Goal: Find specific page/section: Find specific page/section

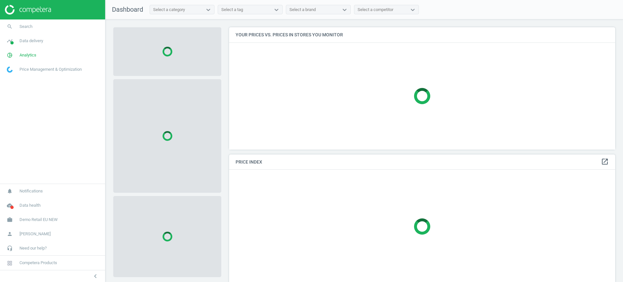
scroll to position [135, 393]
click at [56, 219] on span "Demo Retail EU NEW" at bounding box center [38, 220] width 38 height 6
click at [32, 202] on span "Switch campaign" at bounding box center [21, 200] width 29 height 5
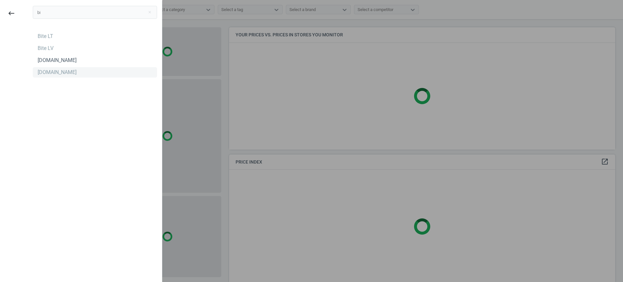
type input "bi"
click at [40, 69] on div "[DOMAIN_NAME]" at bounding box center [57, 72] width 39 height 7
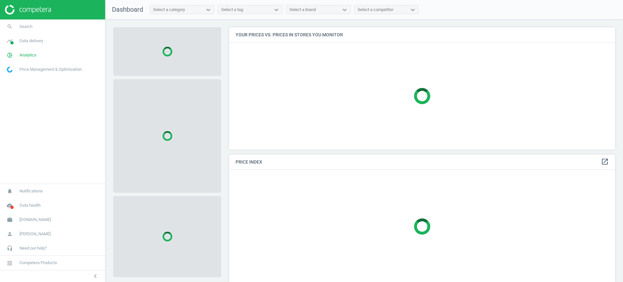
scroll to position [135, 393]
click at [42, 41] on span "Data delivery" at bounding box center [31, 41] width 24 height 6
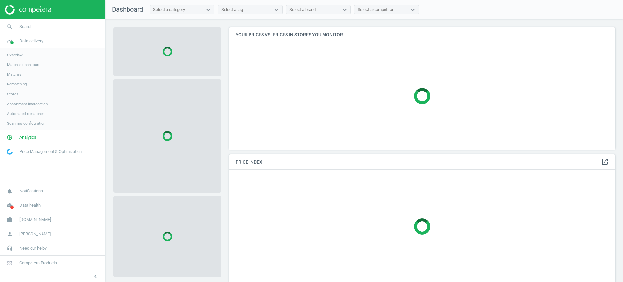
click at [15, 95] on span "Stores" at bounding box center [12, 93] width 11 height 5
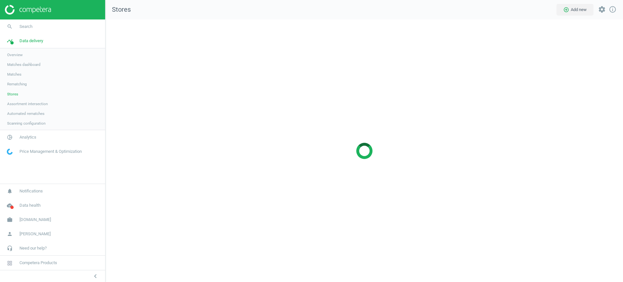
scroll to position [275, 530]
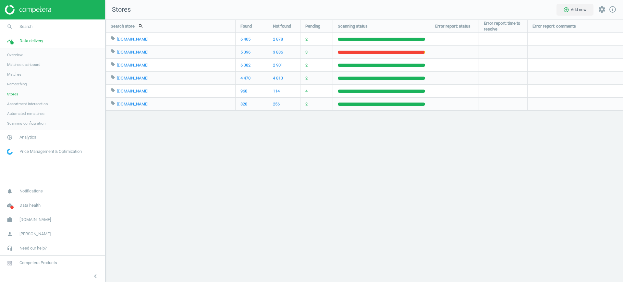
click at [269, 163] on div "Search store search Found Not found Pending Scanning status Error report: statu…" at bounding box center [363, 150] width 517 height 262
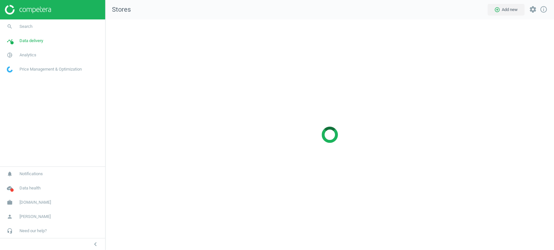
scroll to position [242, 459]
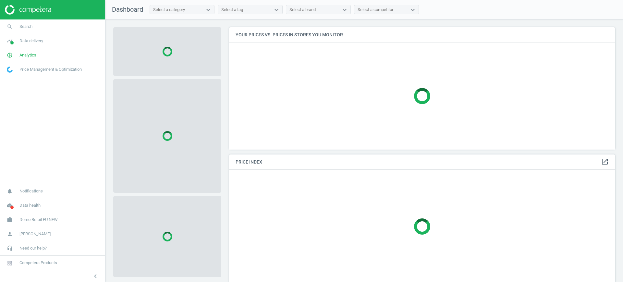
scroll to position [135, 393]
click at [49, 218] on span "Demo Retail EU NEW" at bounding box center [38, 220] width 38 height 6
click at [18, 200] on span "Switch campaign" at bounding box center [21, 200] width 29 height 5
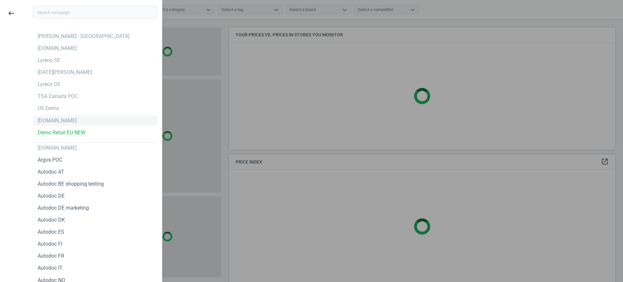
click at [45, 120] on div "[DOMAIN_NAME]" at bounding box center [57, 120] width 39 height 7
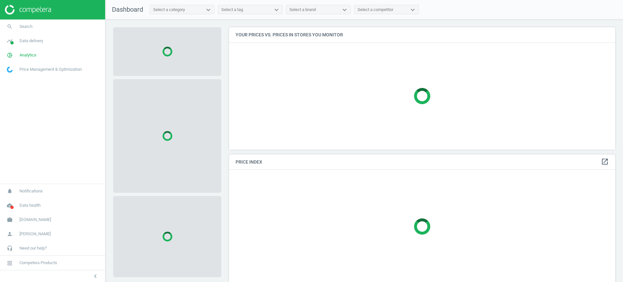
scroll to position [135, 393]
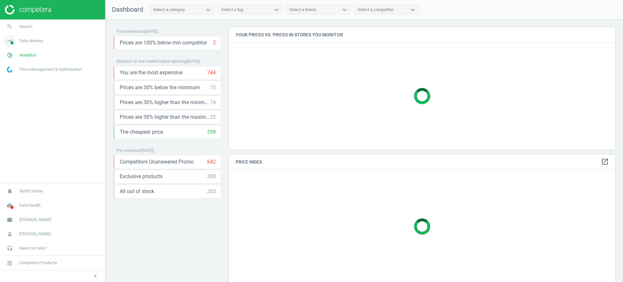
click at [38, 40] on span "Data delivery" at bounding box center [31, 41] width 24 height 6
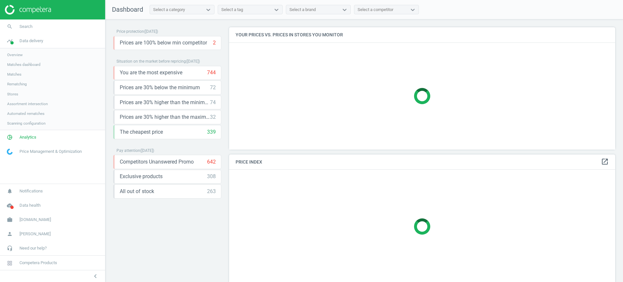
click at [10, 95] on span "Stores" at bounding box center [12, 93] width 11 height 5
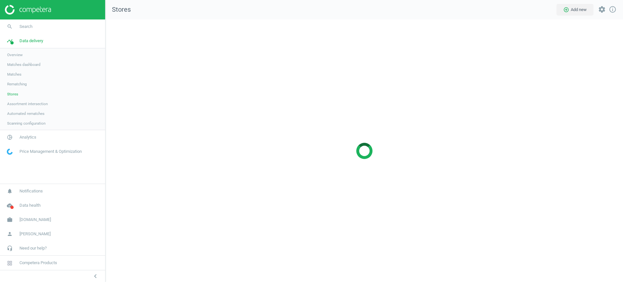
scroll to position [275, 530]
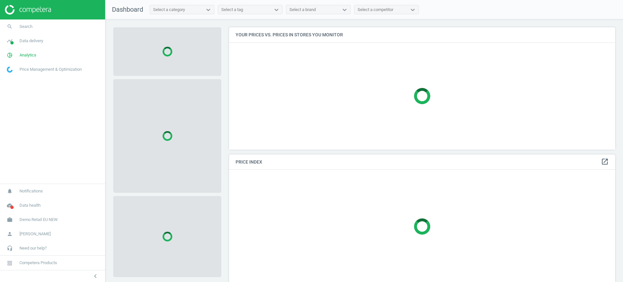
scroll to position [135, 393]
click at [41, 218] on span "Demo Retail EU NEW" at bounding box center [38, 220] width 38 height 6
click at [31, 199] on span "Switch campaign" at bounding box center [21, 200] width 29 height 5
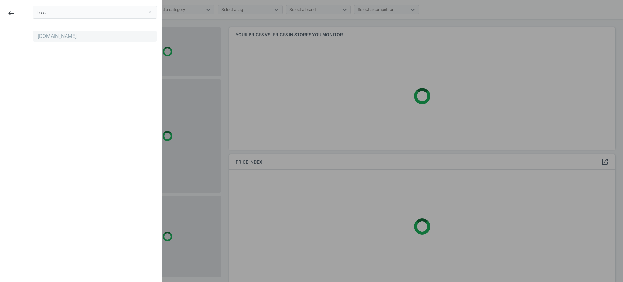
type input "broca"
click at [43, 40] on div "[DOMAIN_NAME]" at bounding box center [95, 36] width 124 height 10
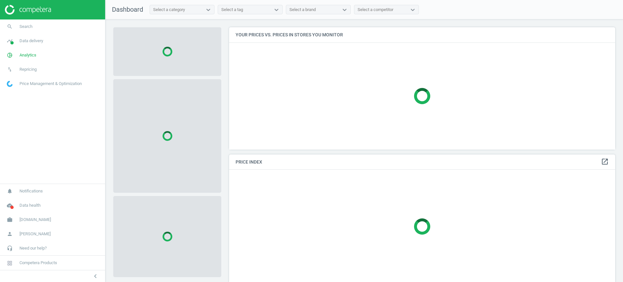
scroll to position [135, 393]
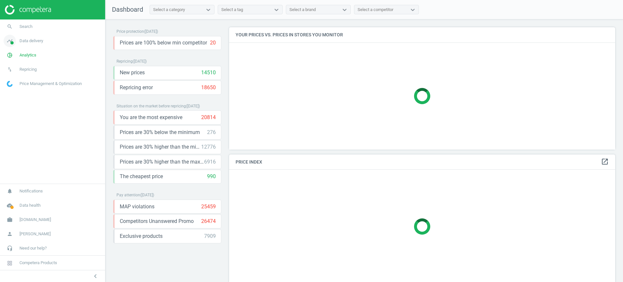
click at [32, 39] on span "Data delivery" at bounding box center [31, 41] width 24 height 6
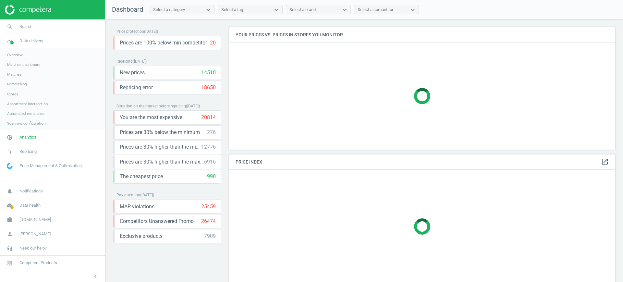
click at [9, 93] on span "Stores" at bounding box center [12, 93] width 11 height 5
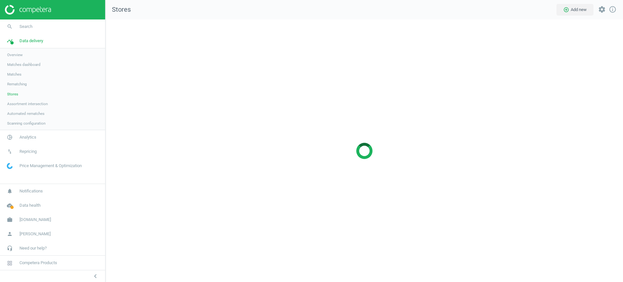
scroll to position [275, 530]
